Goal: Task Accomplishment & Management: Manage account settings

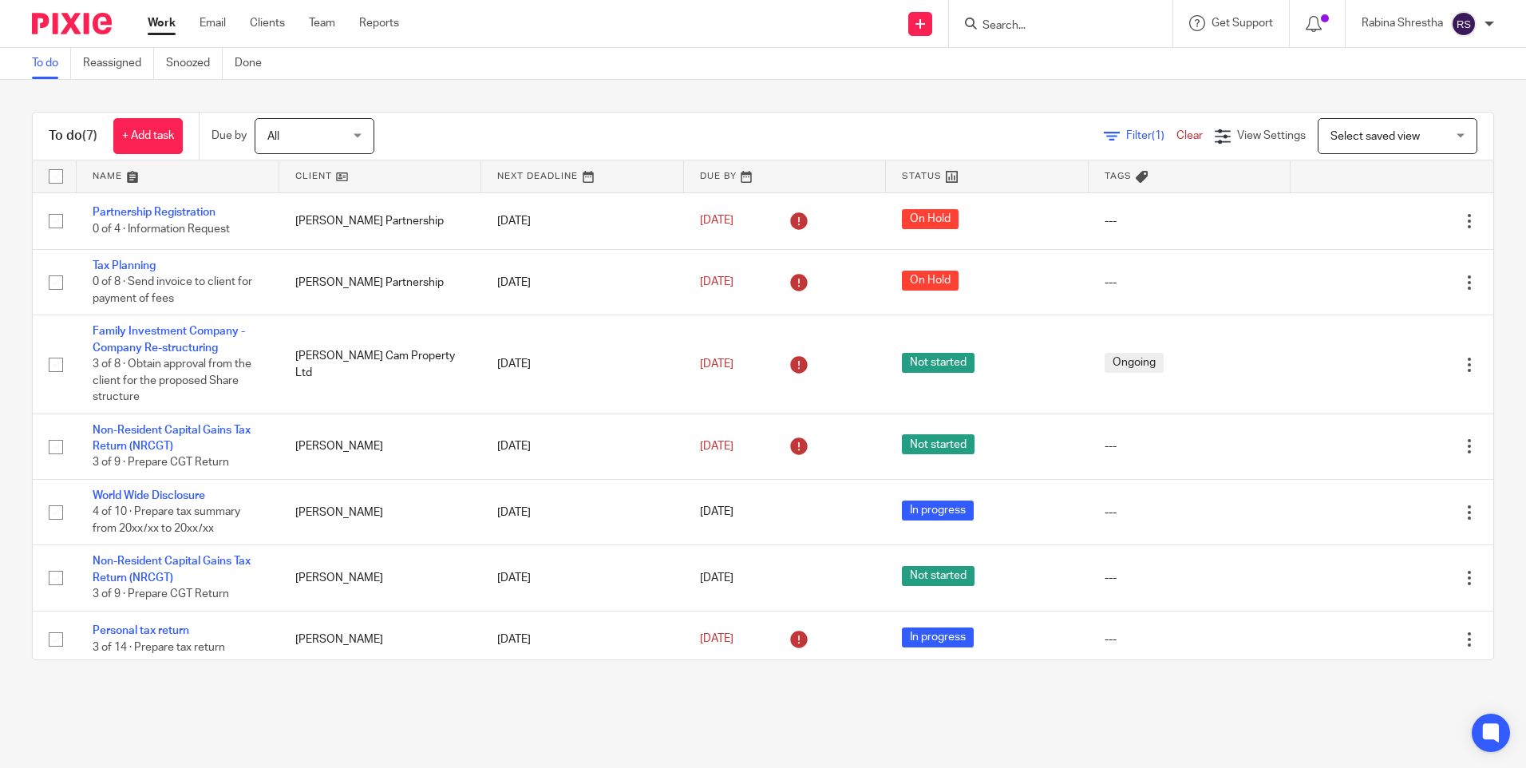
click at [1069, 22] on input "Search" at bounding box center [1053, 26] width 144 height 14
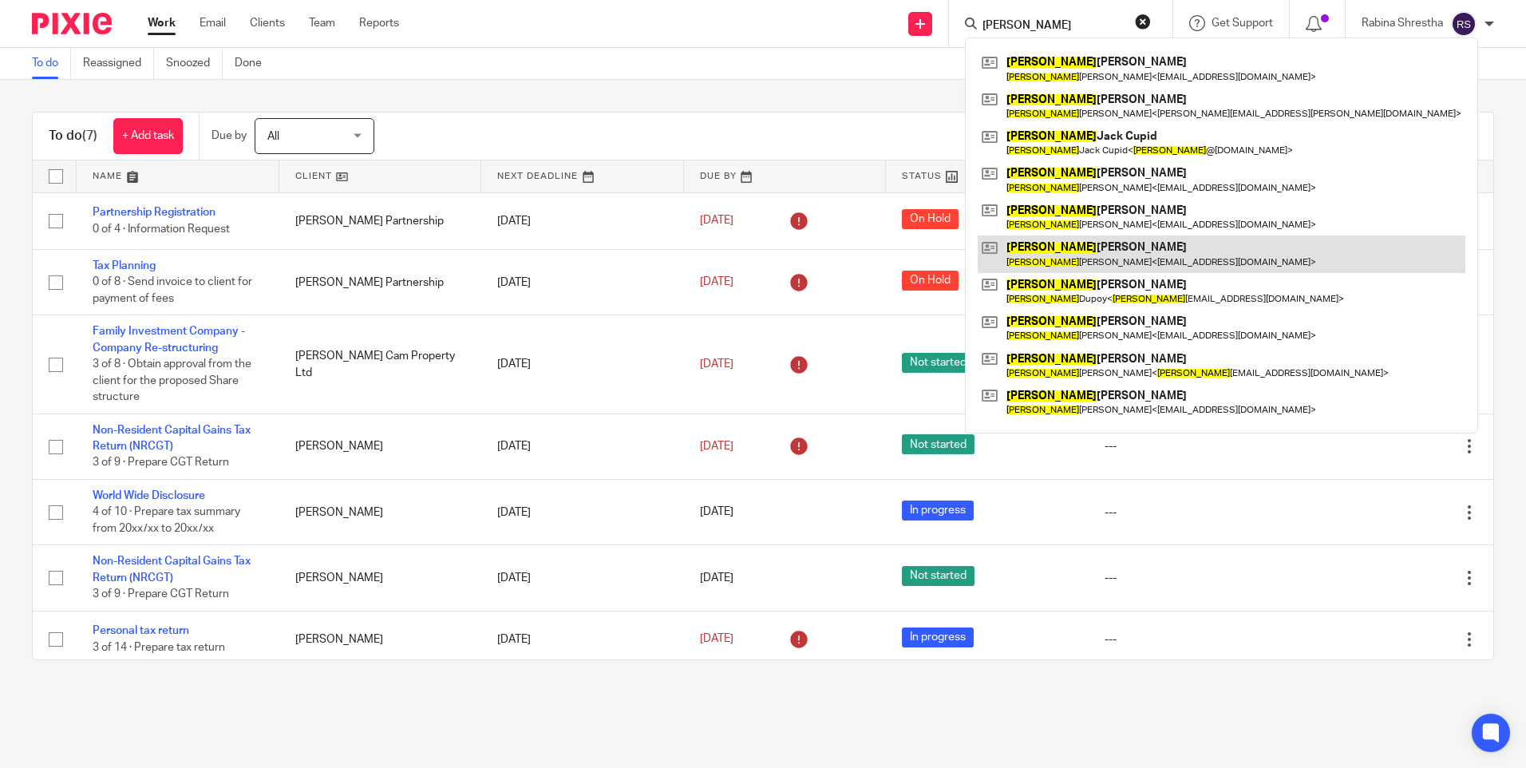
type input "richard"
click at [1145, 259] on link at bounding box center [1221, 253] width 488 height 37
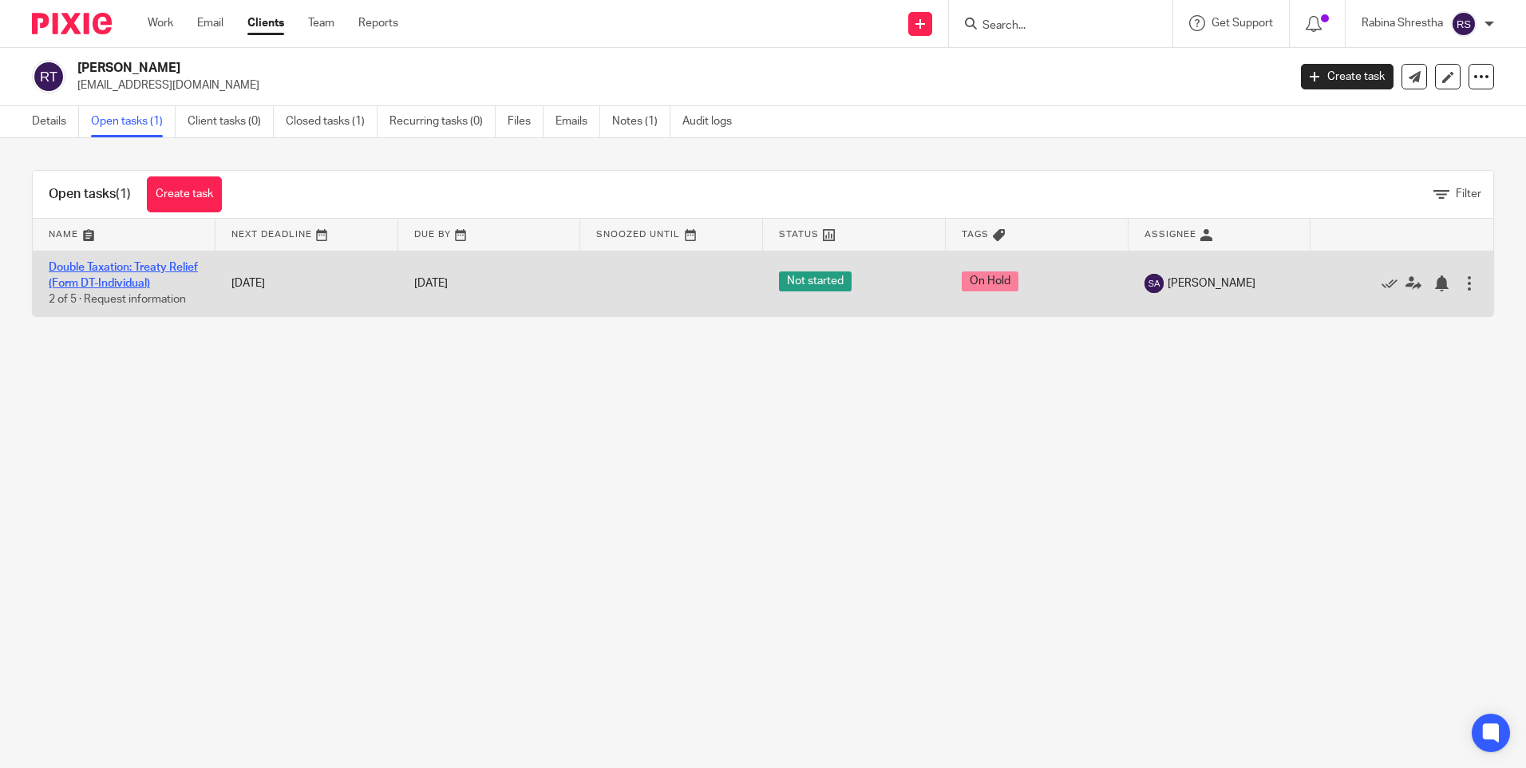
click at [165, 282] on link "Double Taxation: Treaty Relief (Form DT-Individual)" at bounding box center [123, 275] width 149 height 27
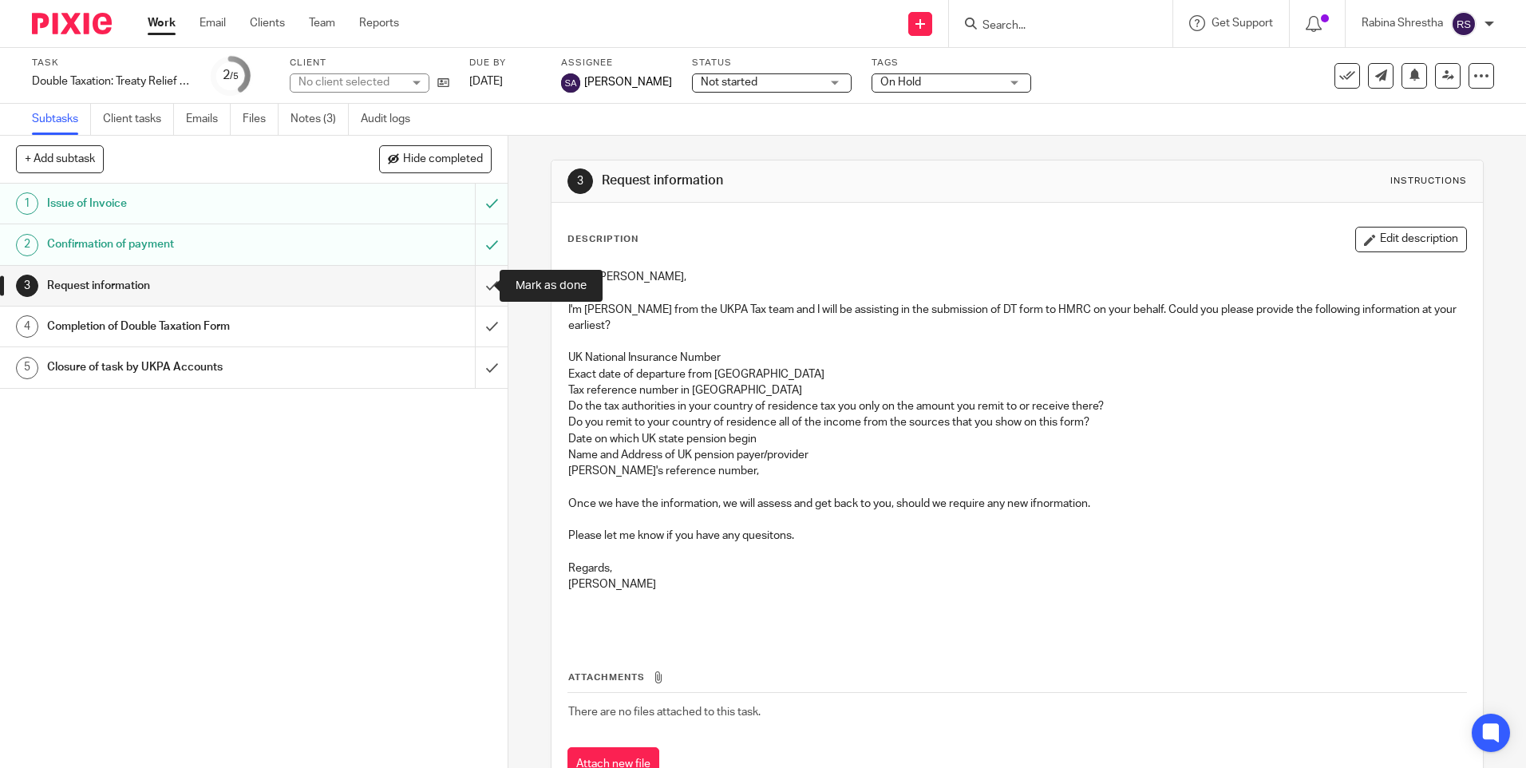
click at [485, 282] on input "submit" at bounding box center [253, 286] width 507 height 40
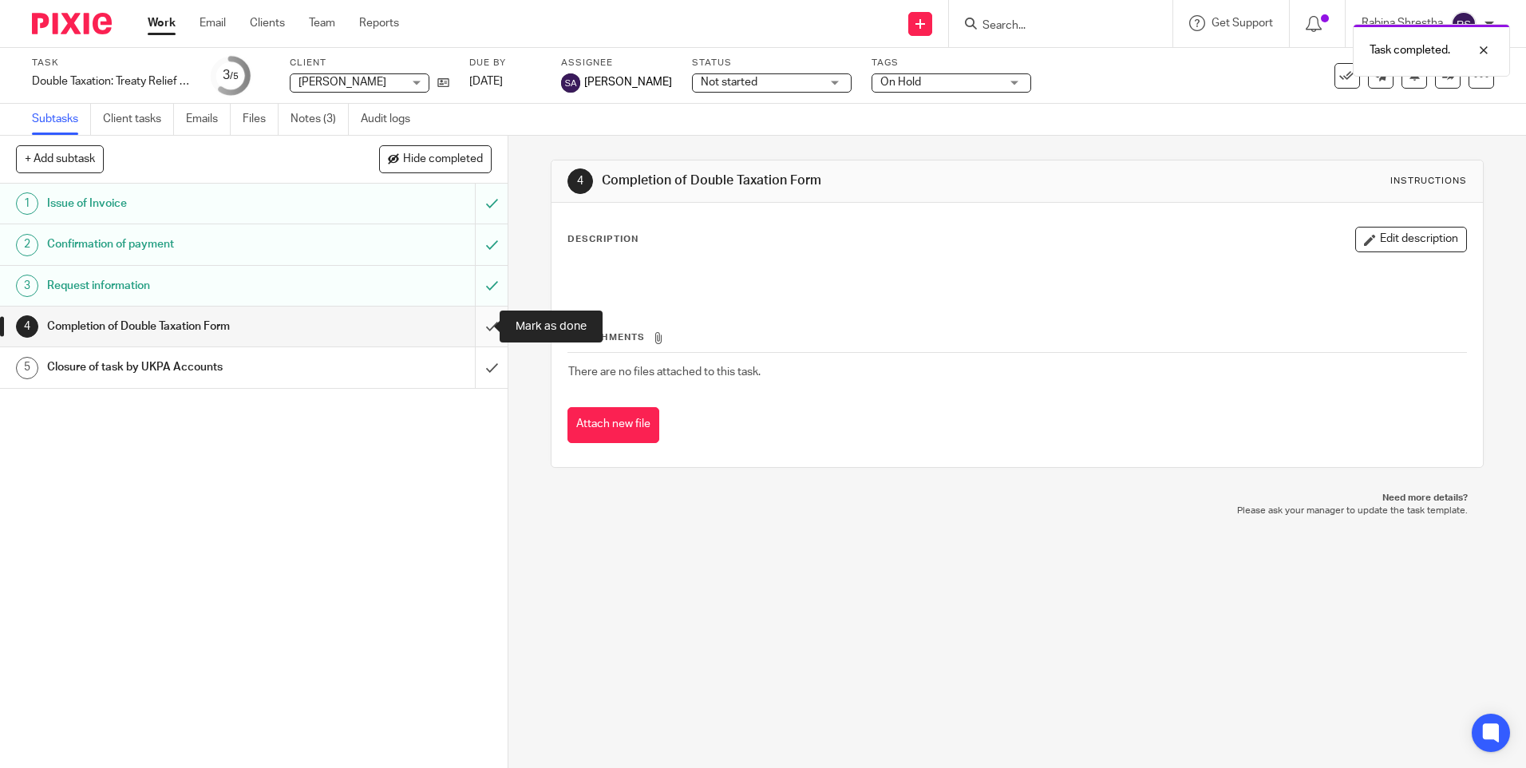
click at [479, 335] on input "submit" at bounding box center [253, 326] width 507 height 40
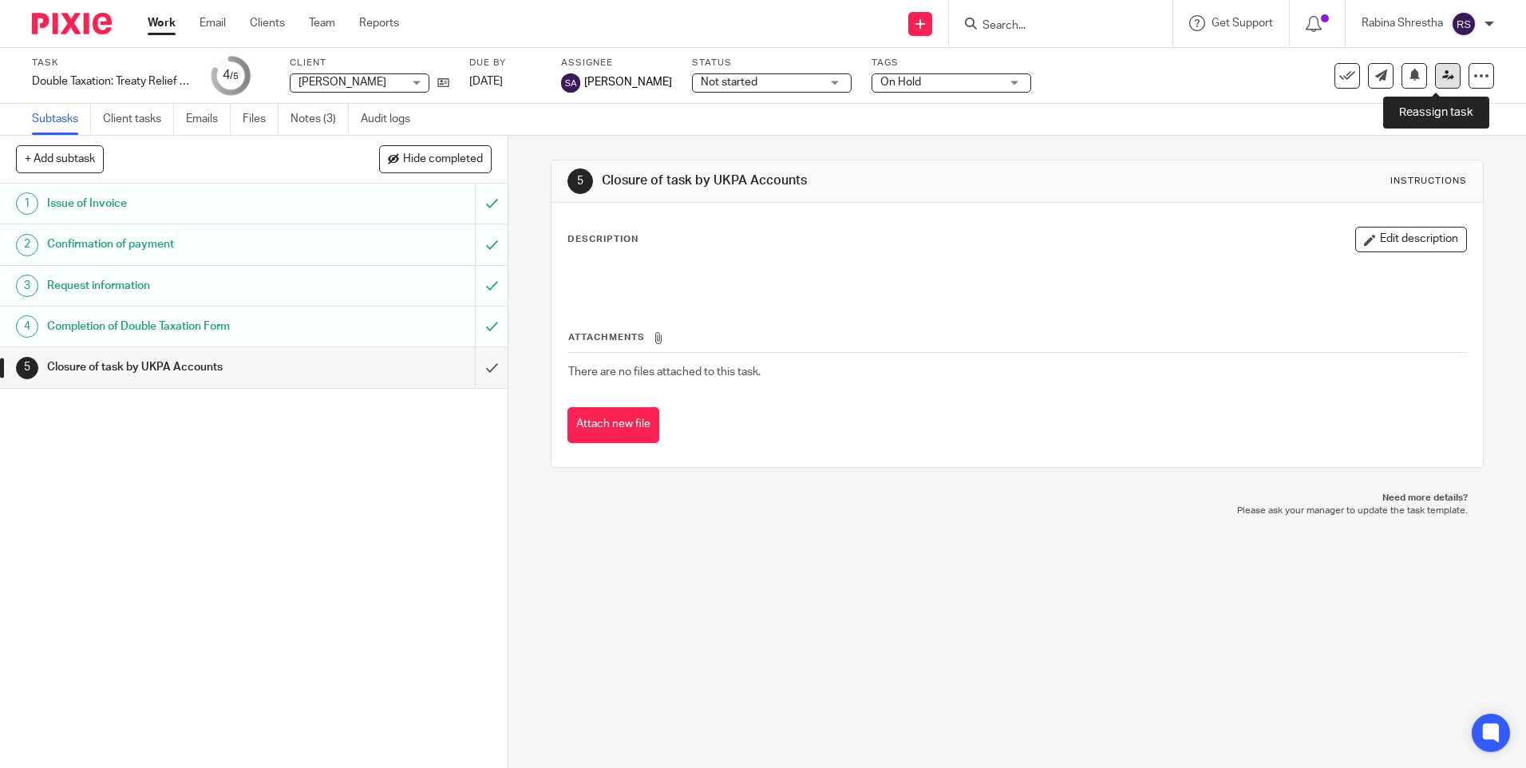
click at [1442, 81] on icon at bounding box center [1448, 75] width 12 height 12
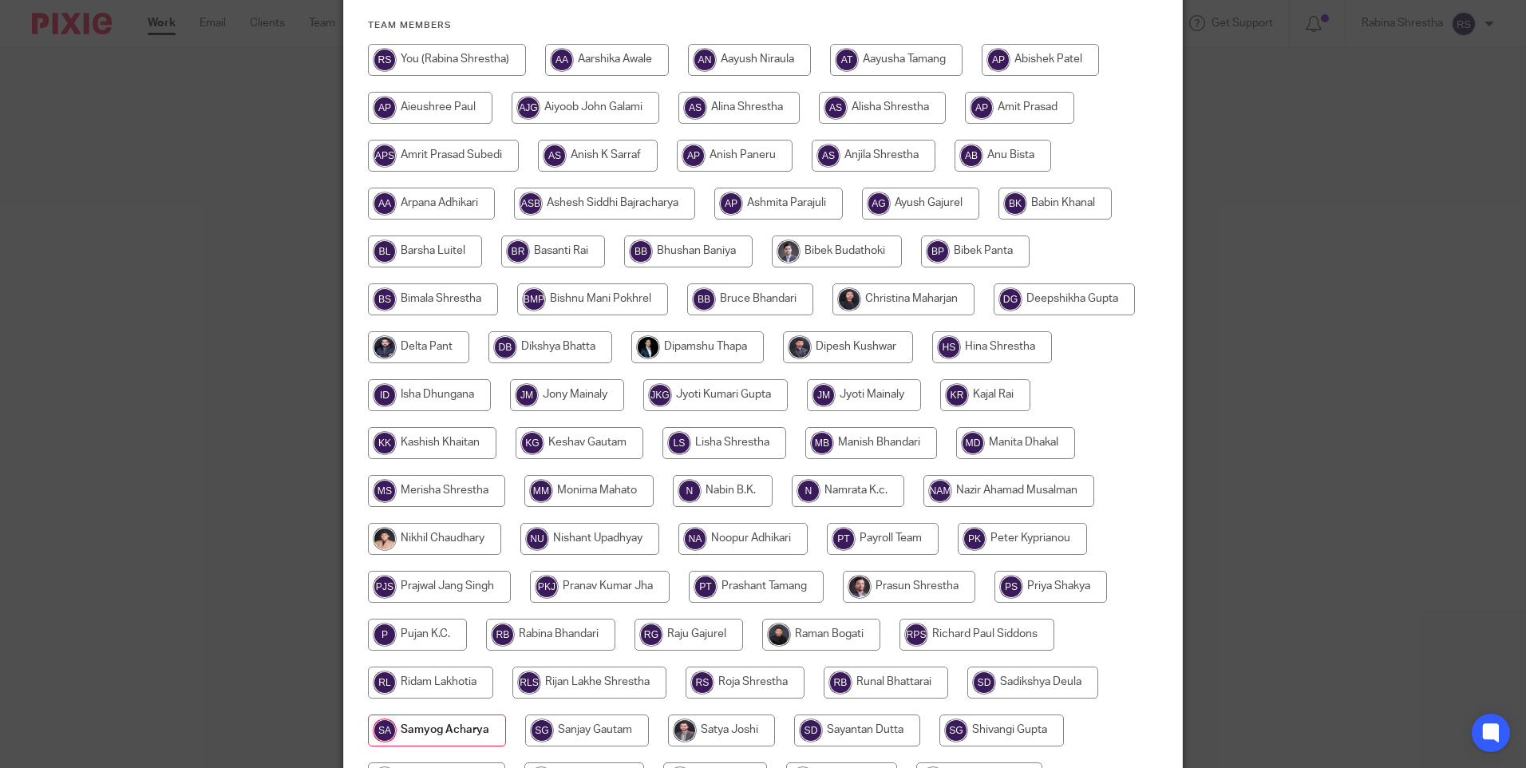
scroll to position [69, 0]
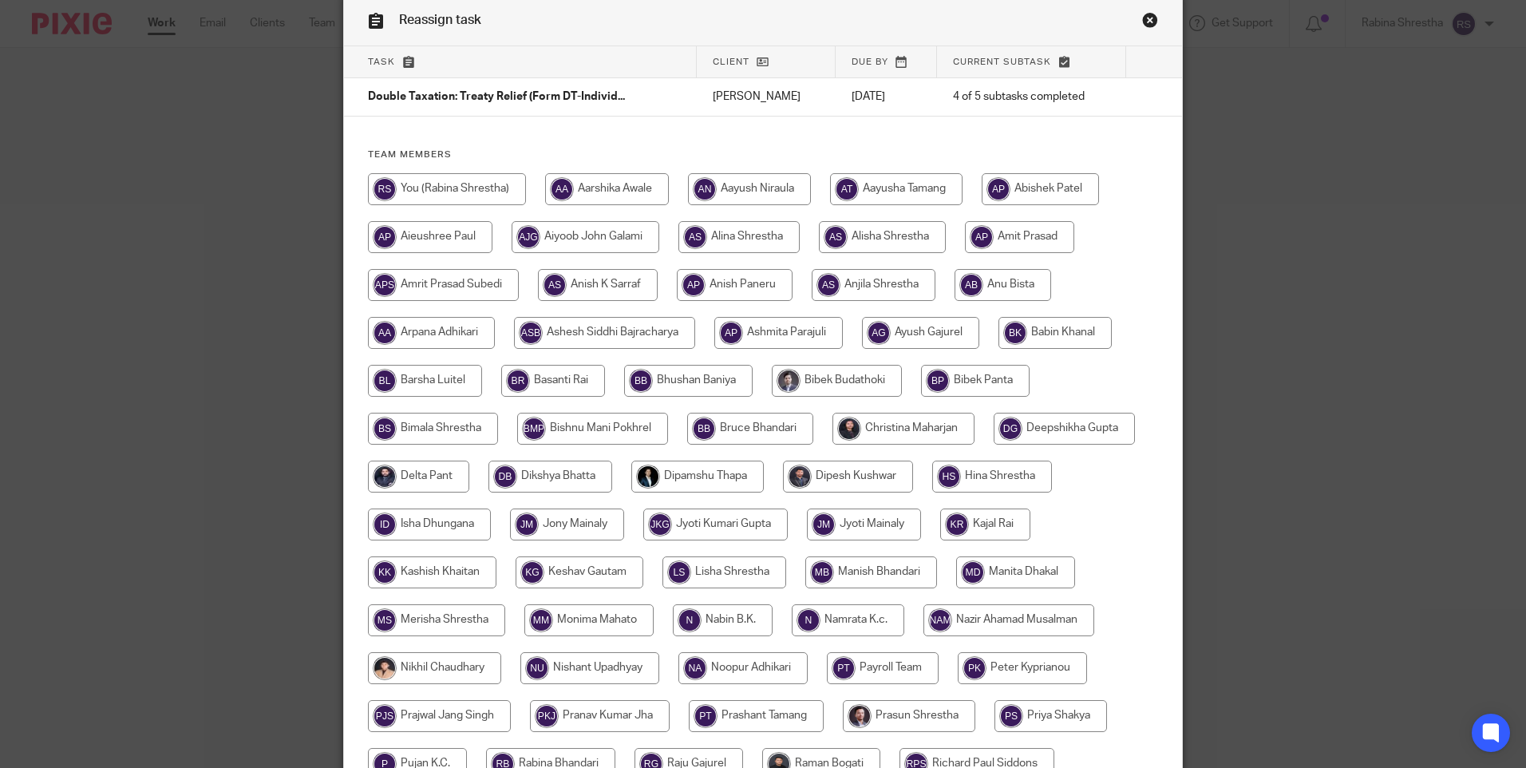
click at [429, 188] on input "radio" at bounding box center [447, 189] width 158 height 32
radio input "true"
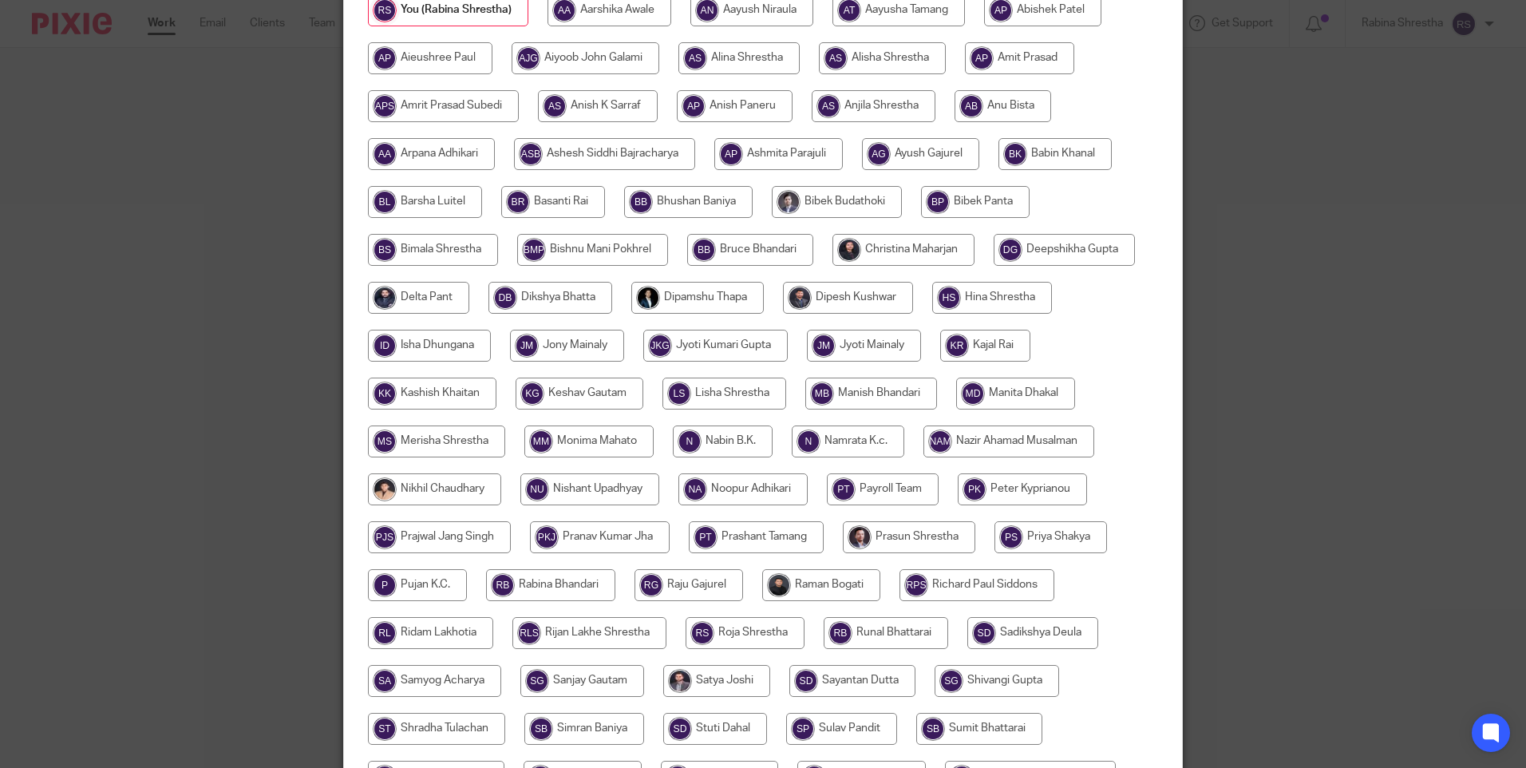
scroll to position [468, 0]
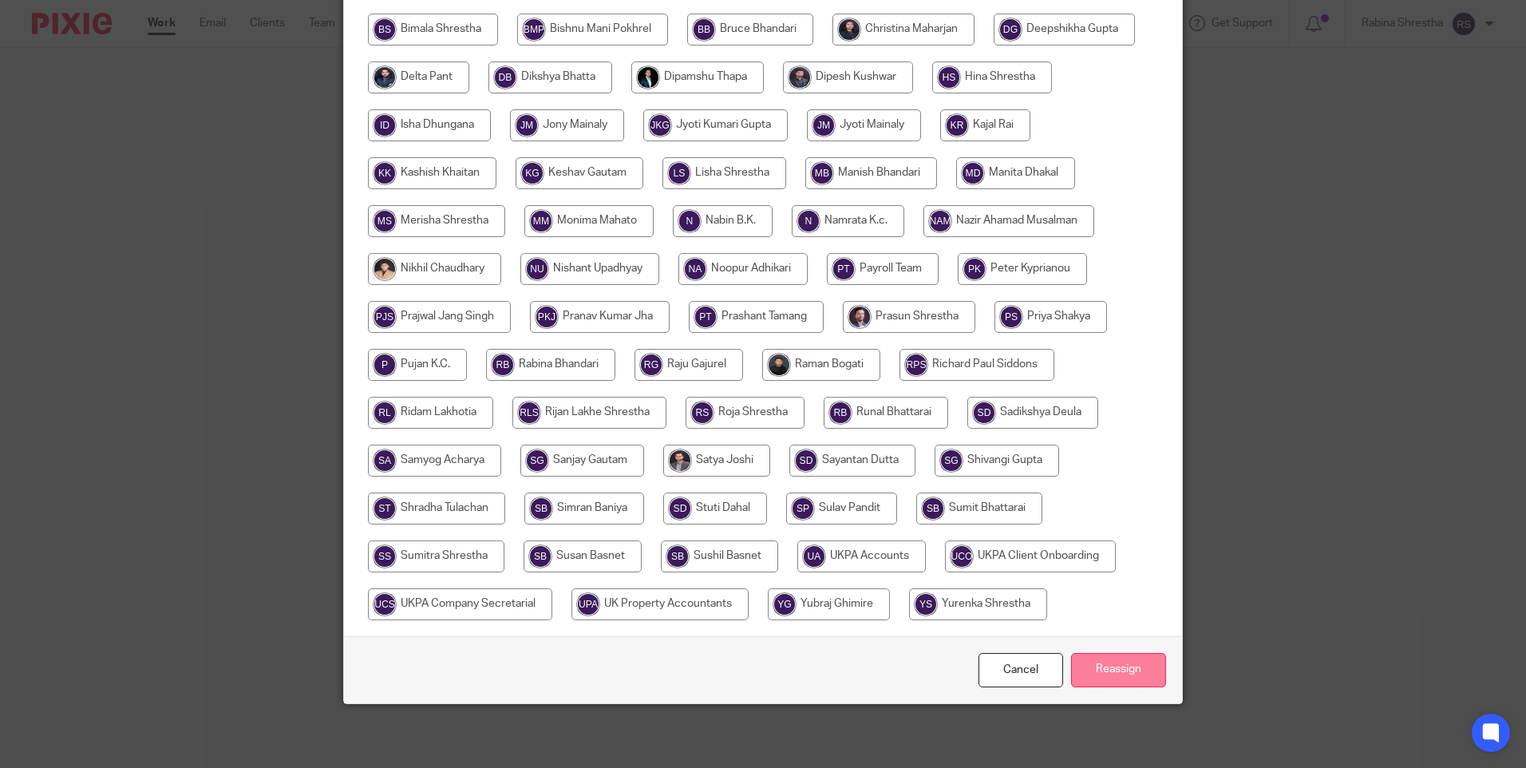
click at [1107, 667] on input "Reassign" at bounding box center [1118, 670] width 95 height 34
